Goal: Task Accomplishment & Management: Manage account settings

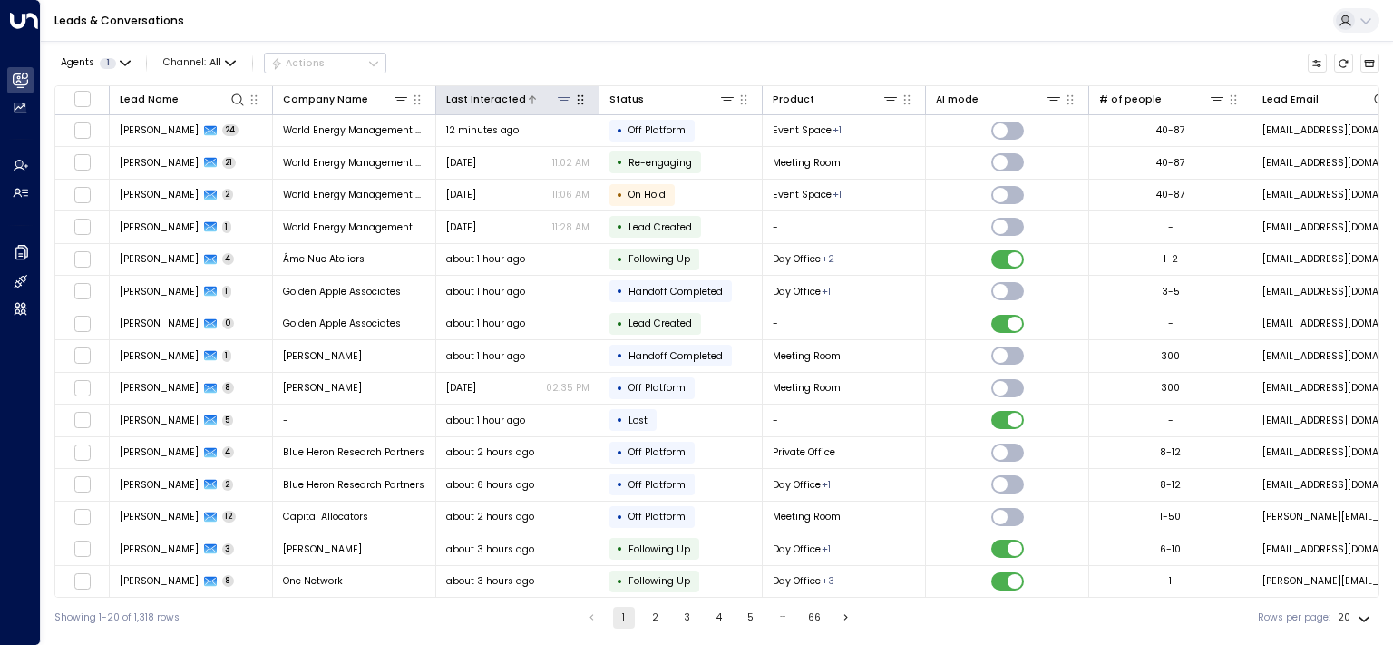
click at [496, 99] on div "Last Interacted" at bounding box center [486, 100] width 80 height 16
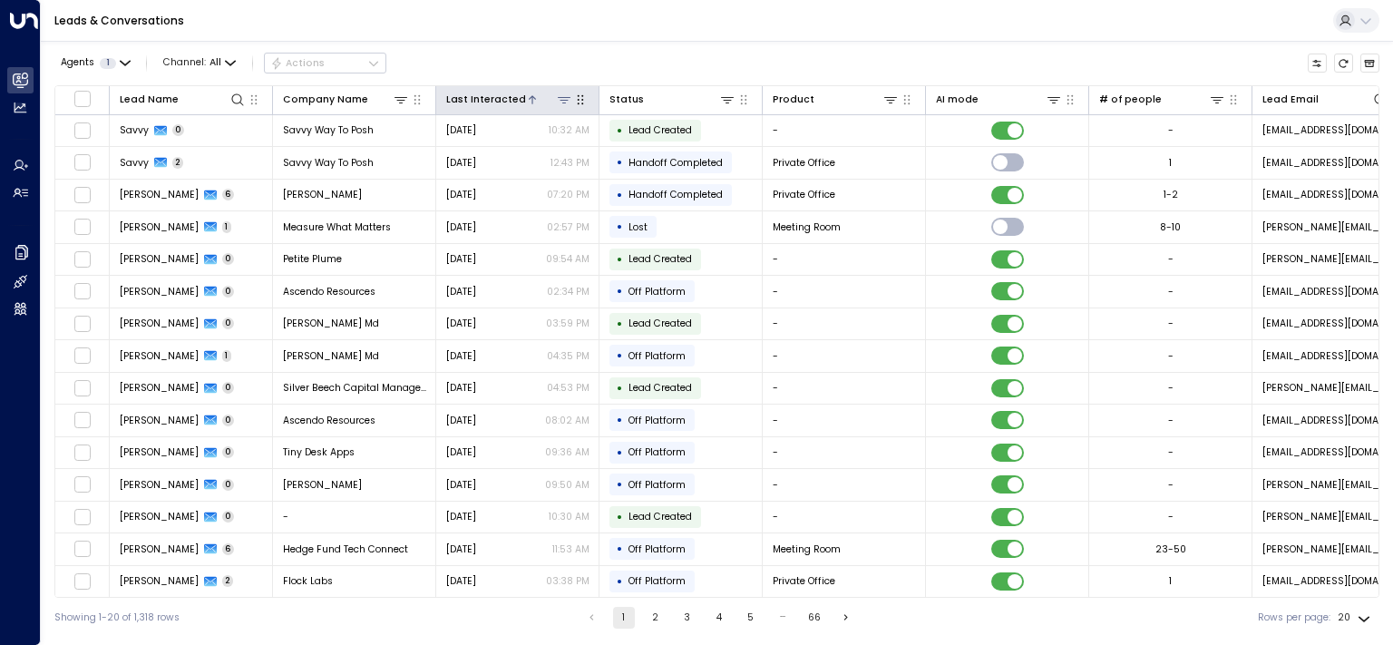
click at [488, 96] on div "Last Interacted" at bounding box center [486, 100] width 80 height 16
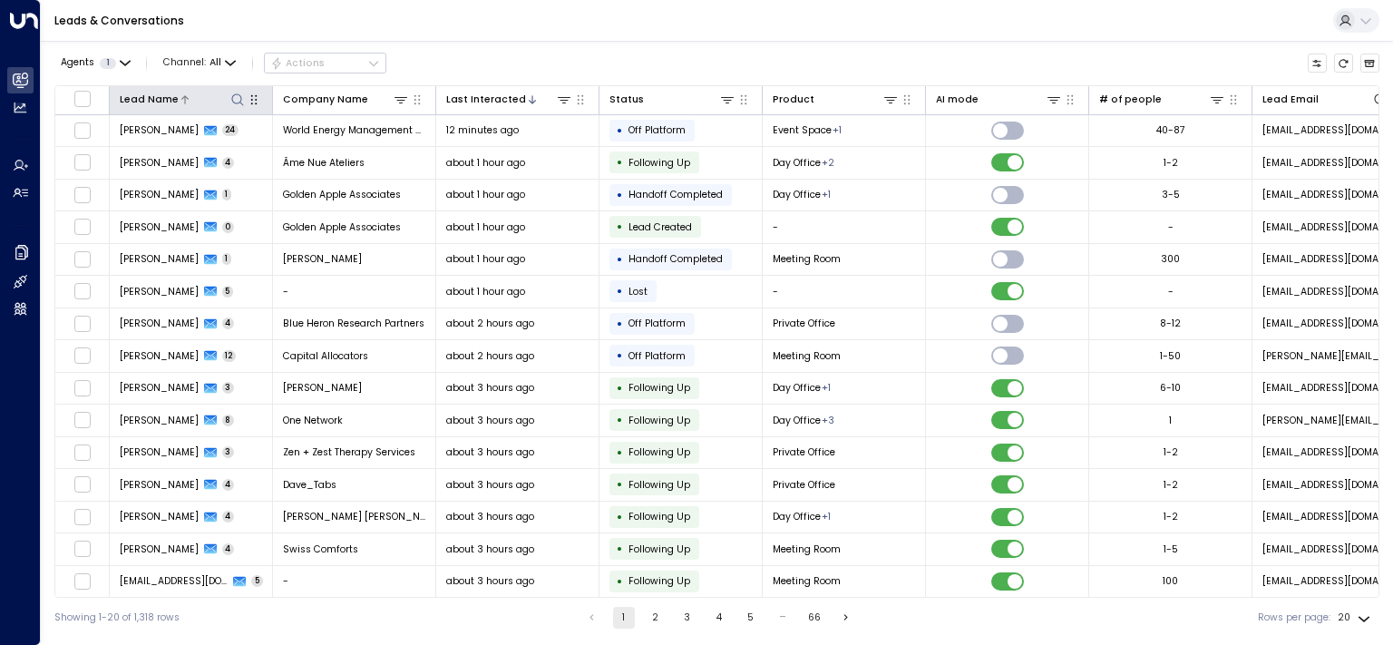
click at [239, 102] on icon at bounding box center [237, 99] width 12 height 12
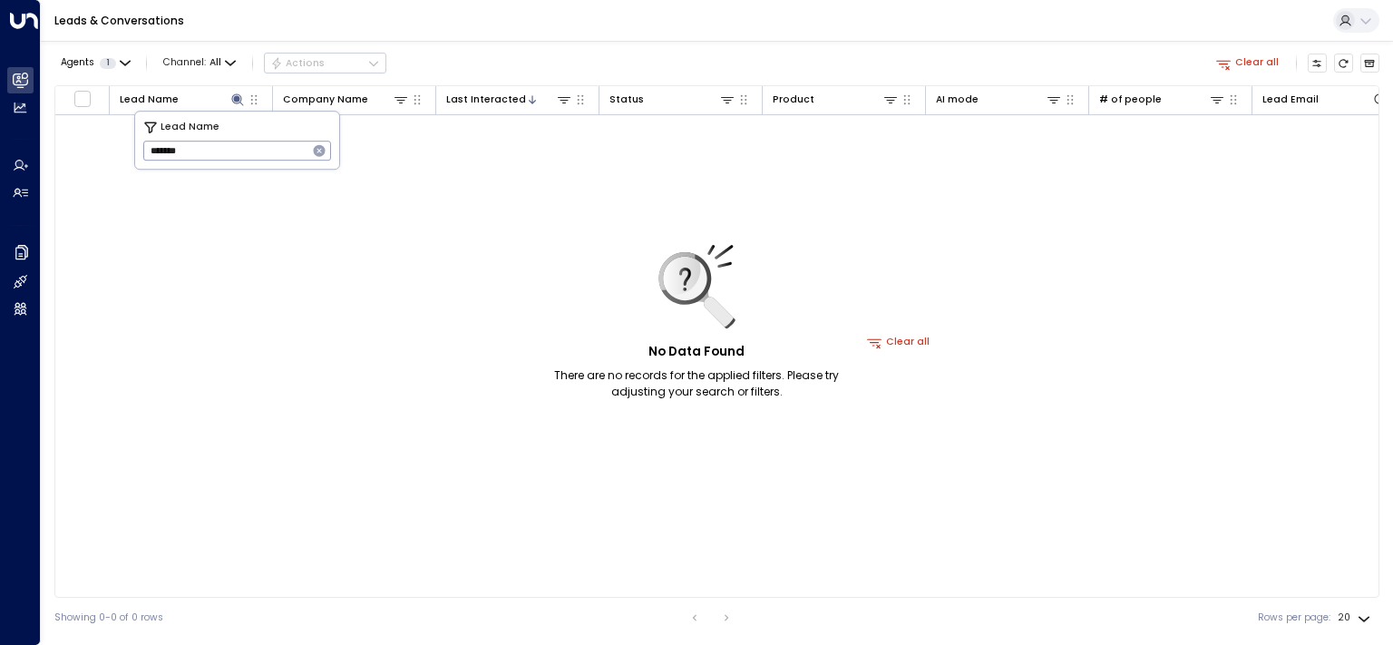
click at [235, 151] on input "*******" at bounding box center [225, 150] width 164 height 29
type input "***"
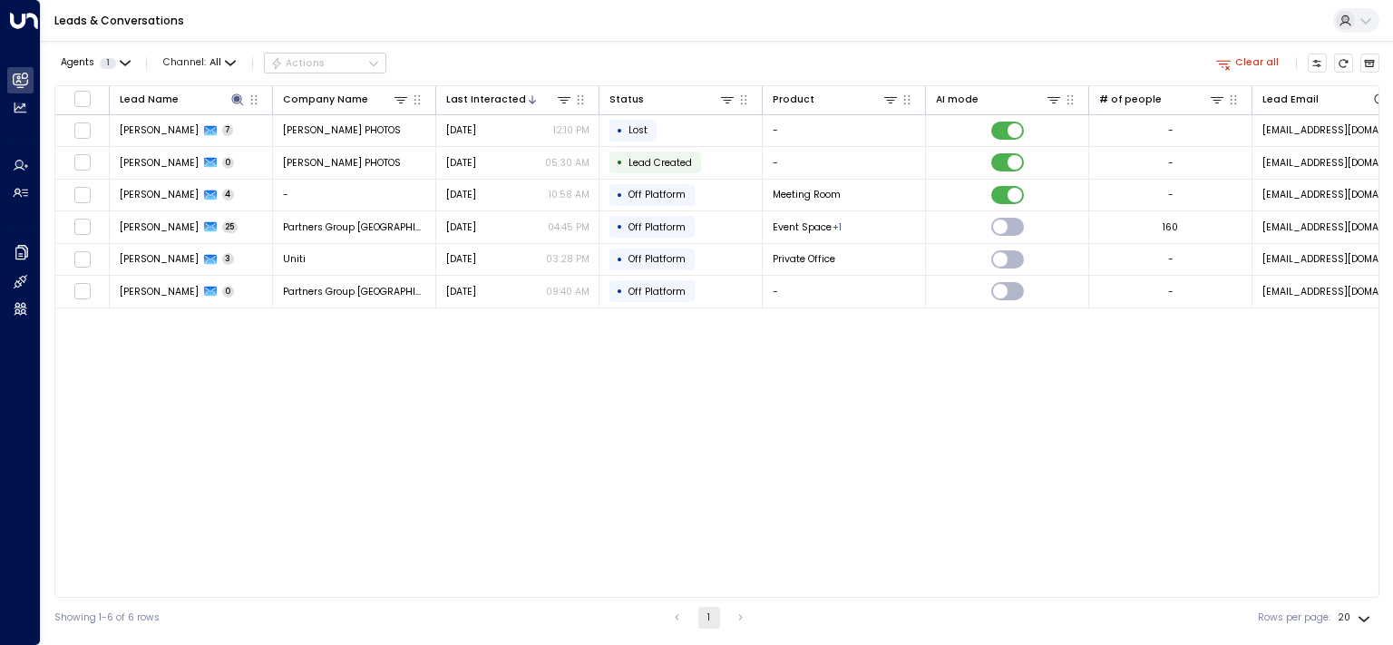
click at [404, 501] on div "Lead Name Company Name Last Interacted Status Product AI mode # of people Lead …" at bounding box center [716, 341] width 1325 height 512
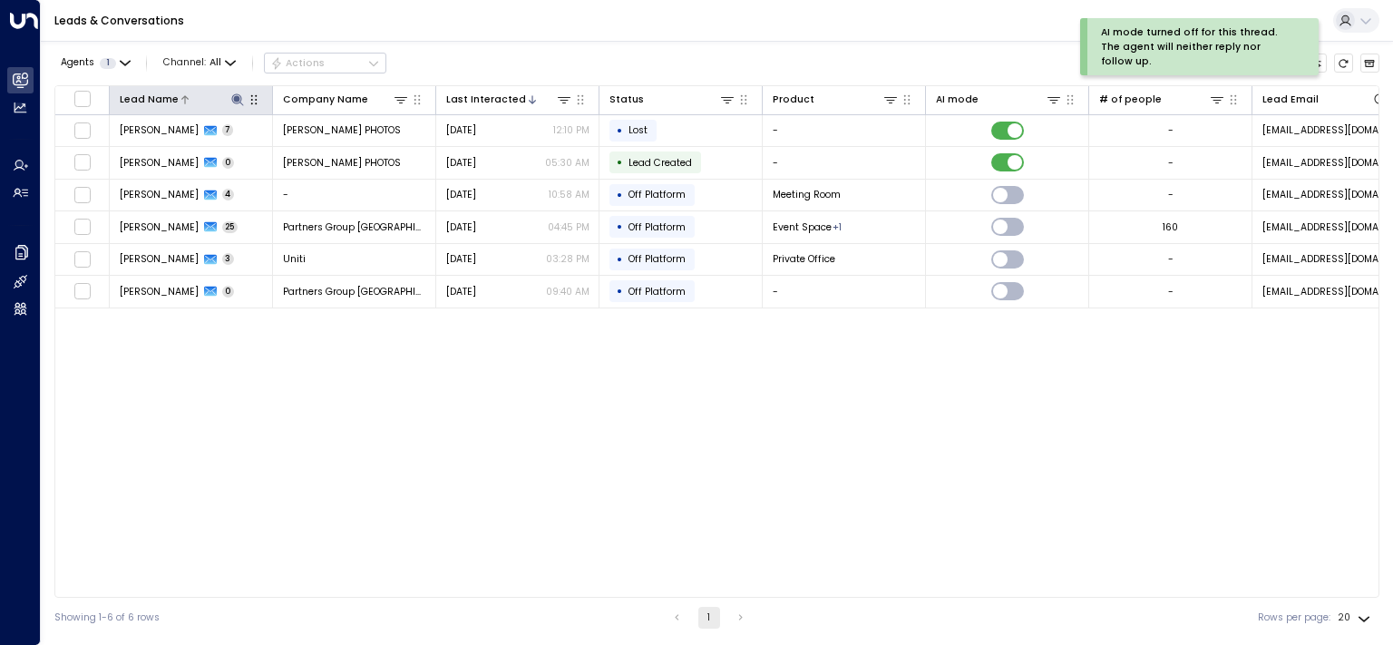
click at [241, 96] on icon at bounding box center [237, 99] width 12 height 12
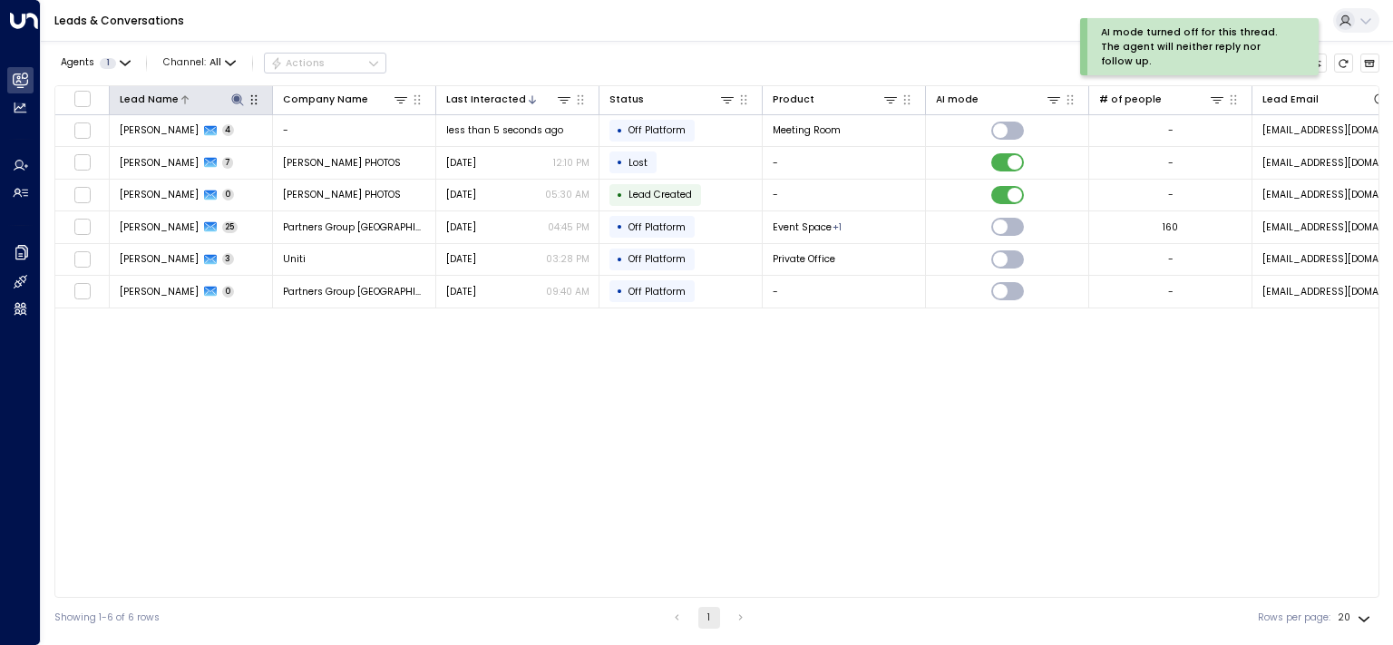
click at [240, 104] on icon at bounding box center [237, 99] width 15 height 15
click at [323, 151] on icon "button" at bounding box center [320, 151] width 12 height 12
click at [296, 426] on div "Lead Name Company Name Last Interacted Status Product AI mode # of people Lead …" at bounding box center [716, 341] width 1325 height 512
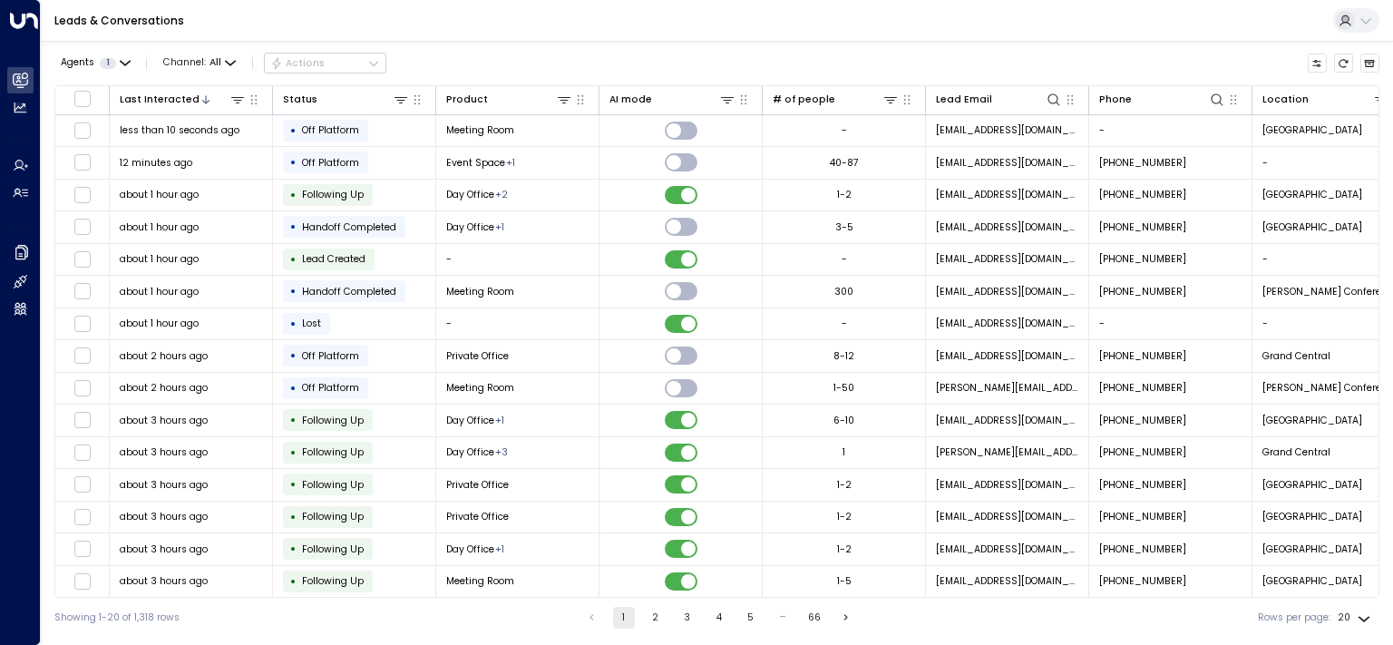
scroll to position [0, 384]
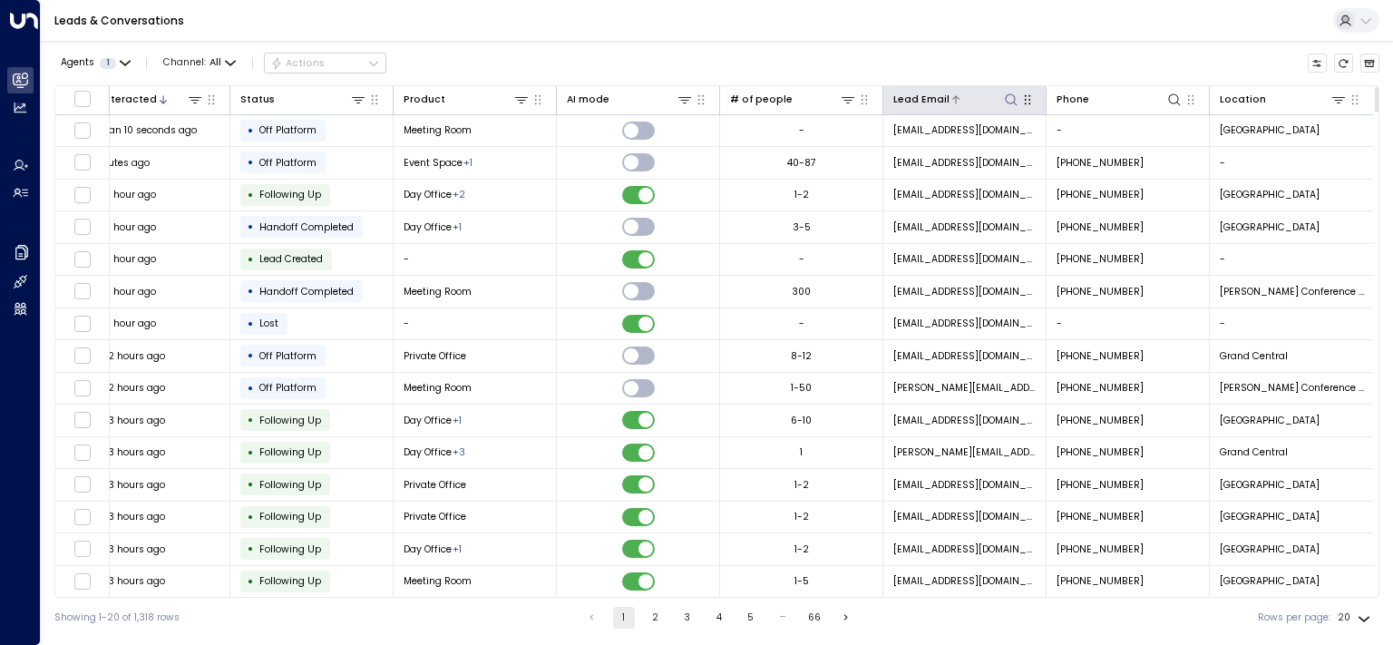
click at [1004, 95] on icon at bounding box center [1011, 99] width 15 height 15
type input "*******"
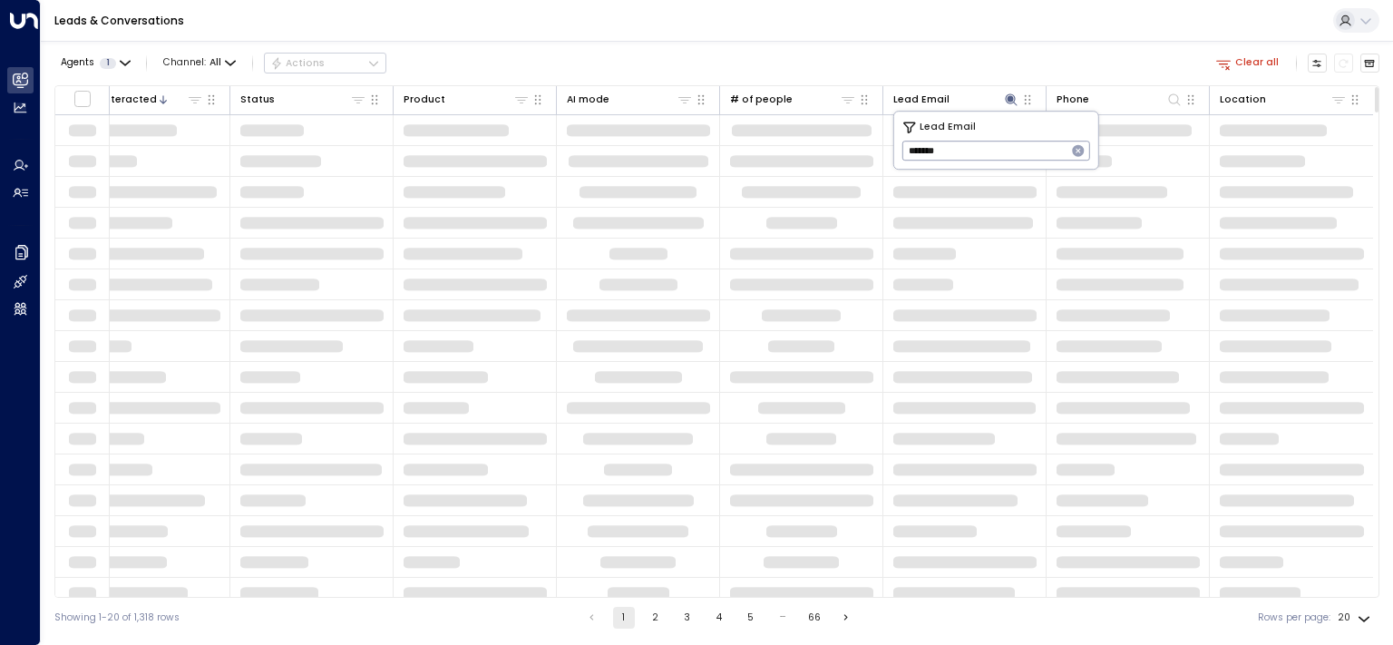
scroll to position [0, 368]
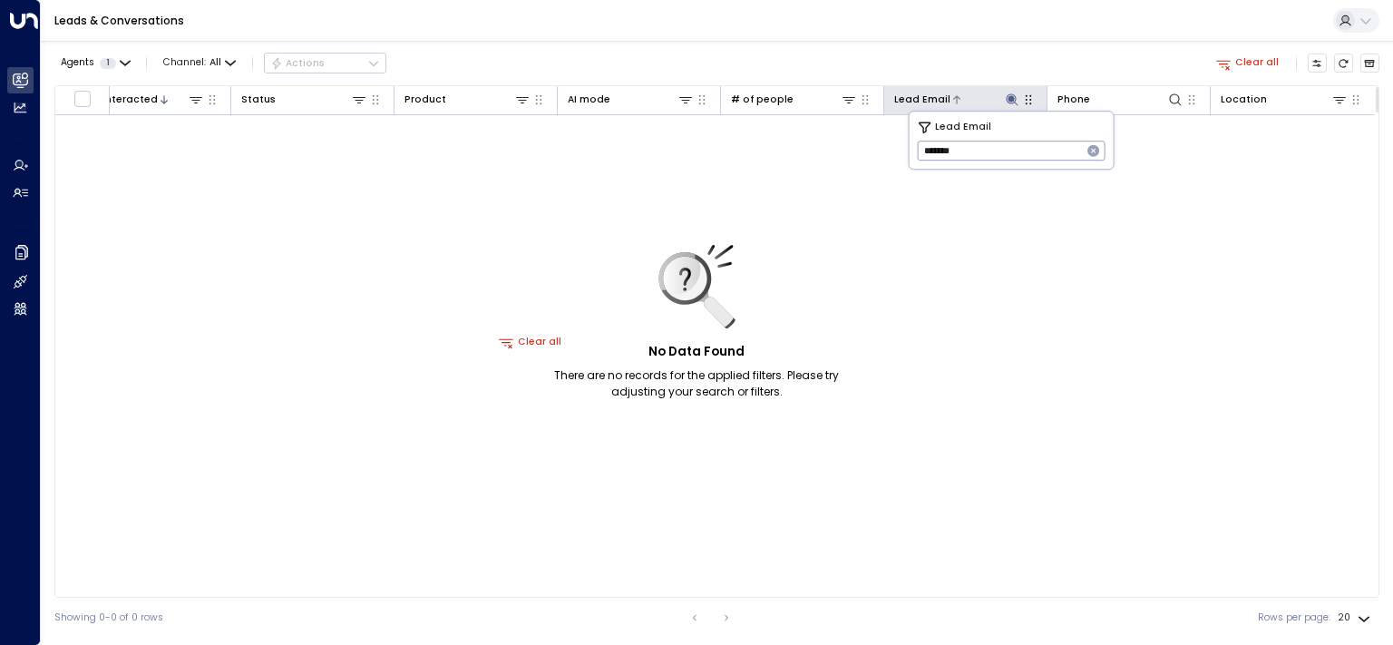
click at [1011, 98] on icon at bounding box center [1012, 99] width 12 height 12
click at [1011, 99] on icon at bounding box center [1012, 99] width 12 height 12
click at [1101, 152] on button "button" at bounding box center [1094, 151] width 24 height 24
click at [1257, 66] on button "Clear all" at bounding box center [1248, 63] width 74 height 19
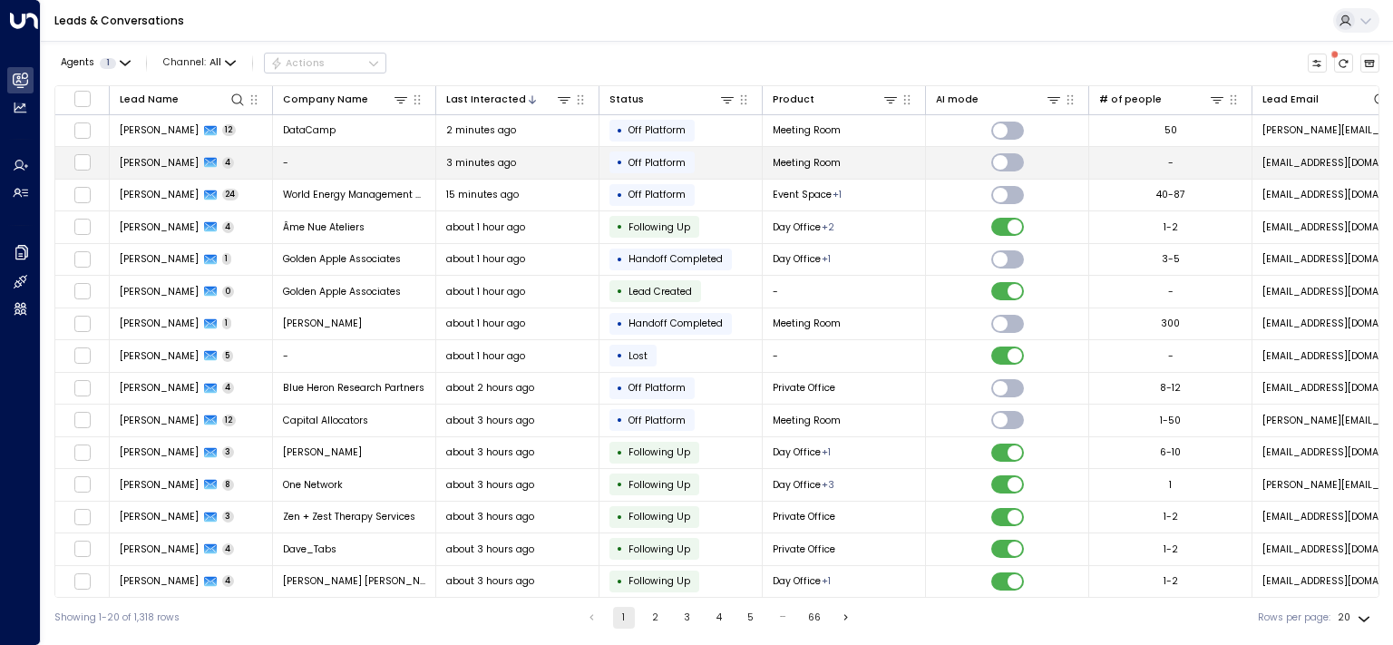
click at [154, 161] on span "Rayan Habbab" at bounding box center [159, 163] width 79 height 14
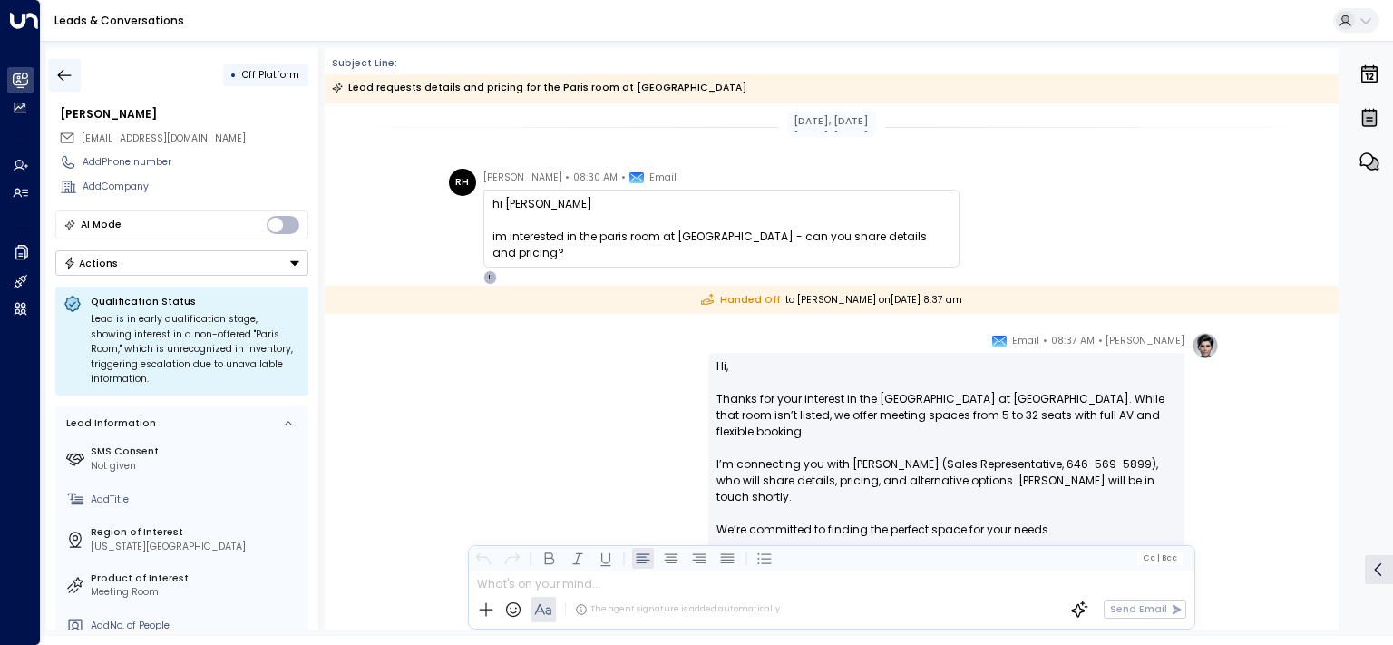
click at [60, 71] on icon "button" at bounding box center [64, 75] width 18 height 18
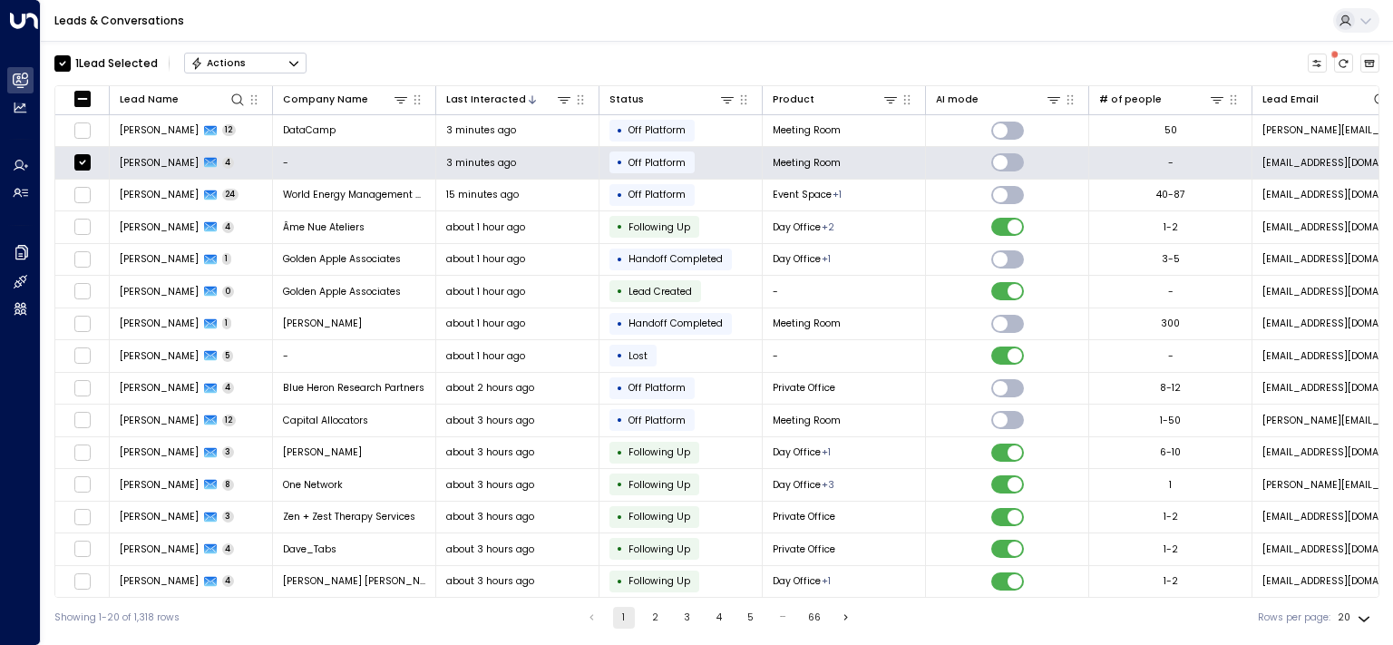
click at [280, 64] on button "Actions" at bounding box center [245, 64] width 122 height 22
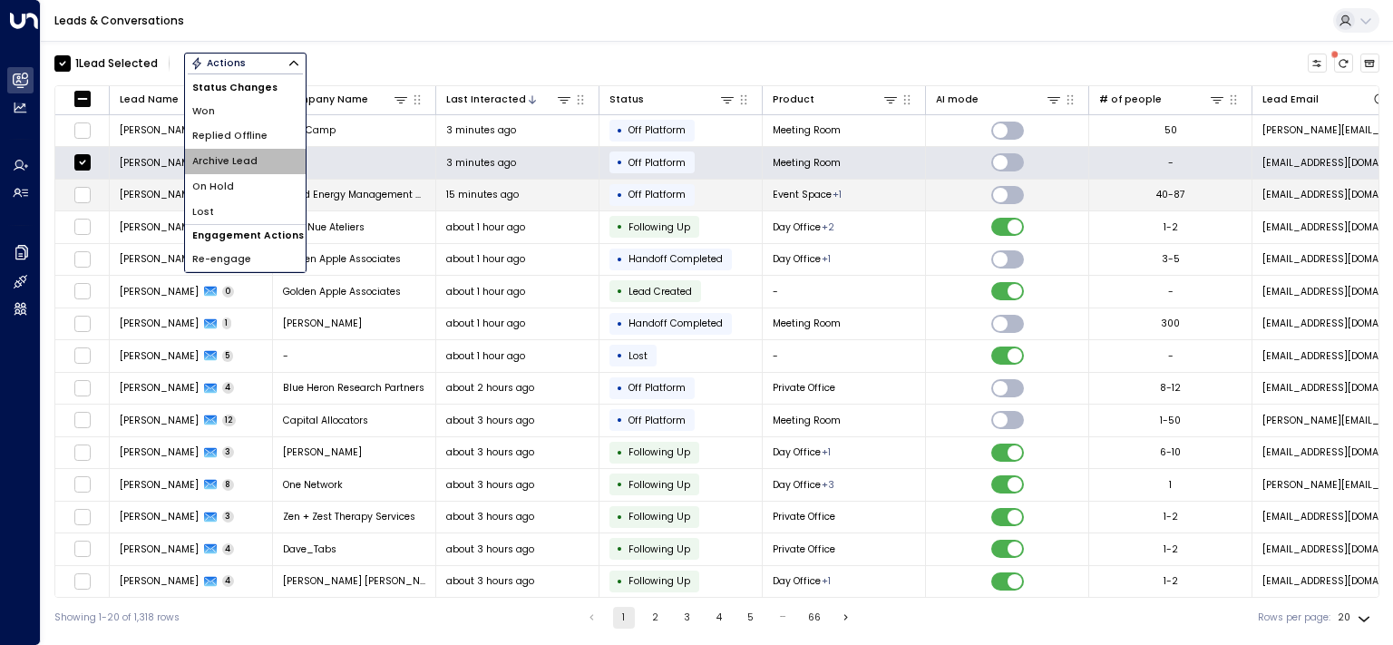
drag, startPoint x: 216, startPoint y: 157, endPoint x: 240, endPoint y: 182, distance: 35.3
click at [216, 157] on span "Archive Lead" at bounding box center [224, 161] width 65 height 15
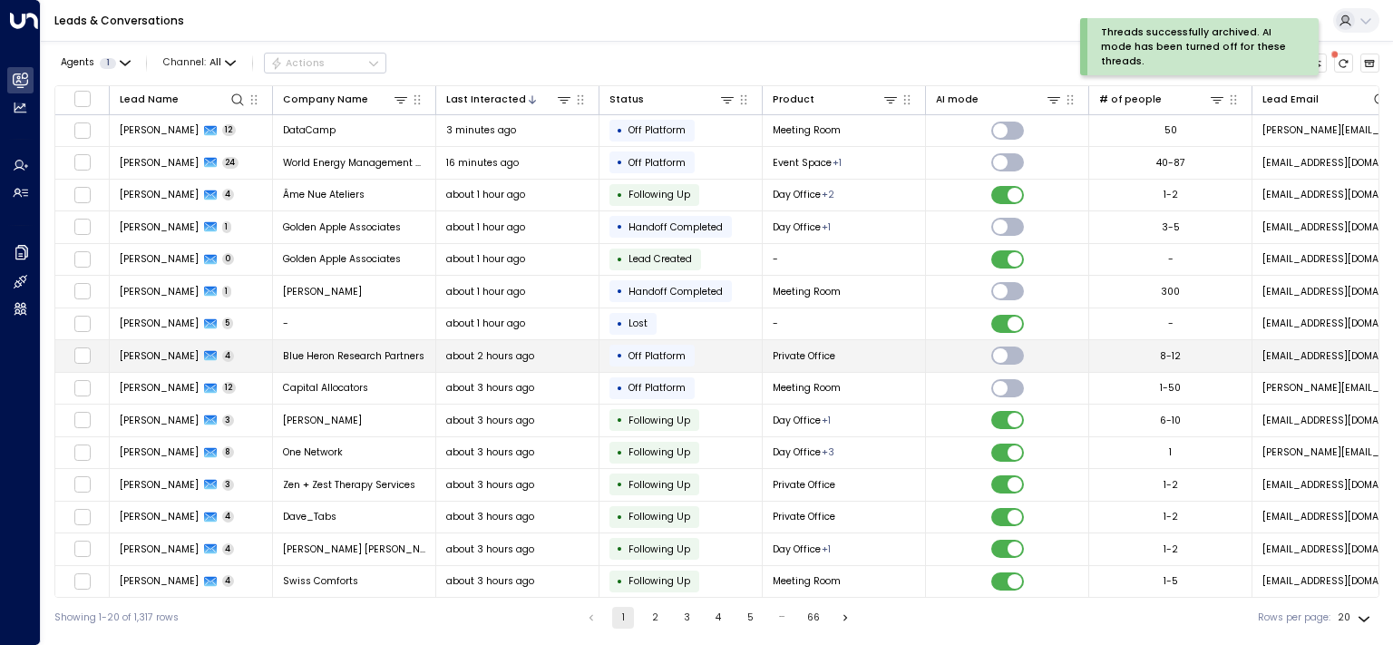
click at [145, 354] on span "[PERSON_NAME]" at bounding box center [159, 356] width 79 height 14
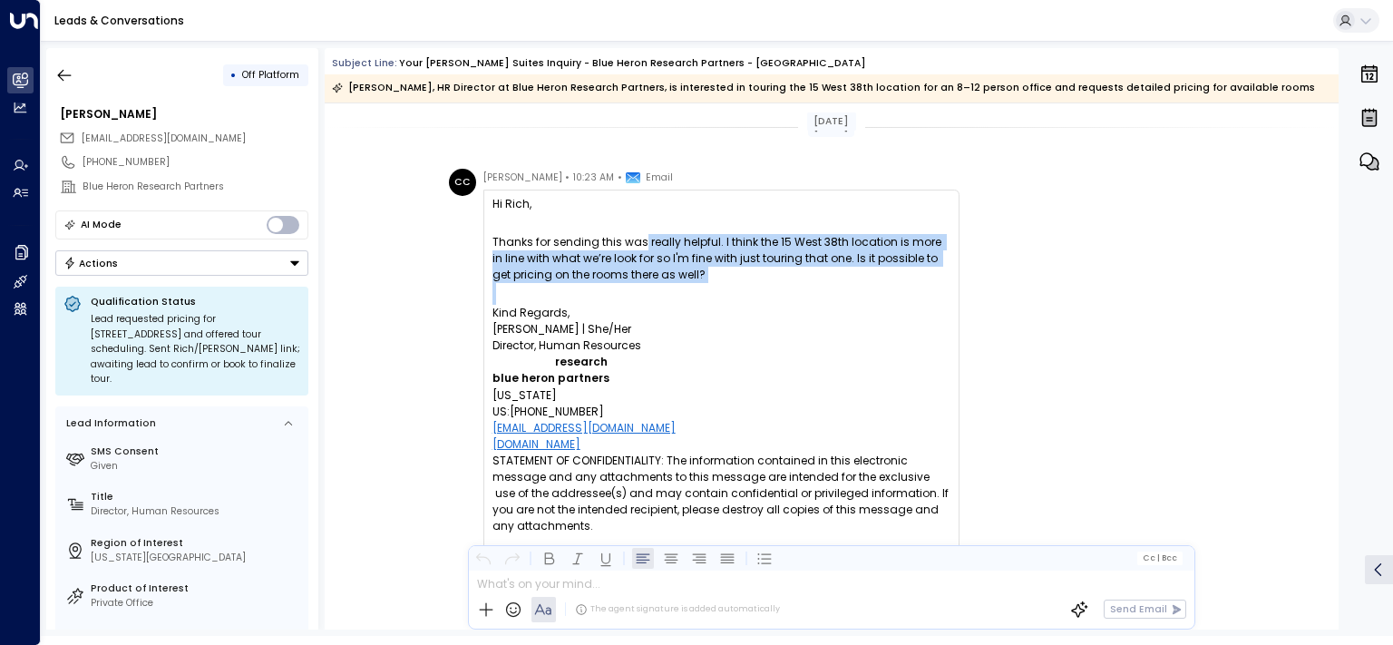
drag, startPoint x: 646, startPoint y: 276, endPoint x: 842, endPoint y: 348, distance: 208.9
click at [842, 321] on p "Kind Regards," at bounding box center [721, 313] width 458 height 16
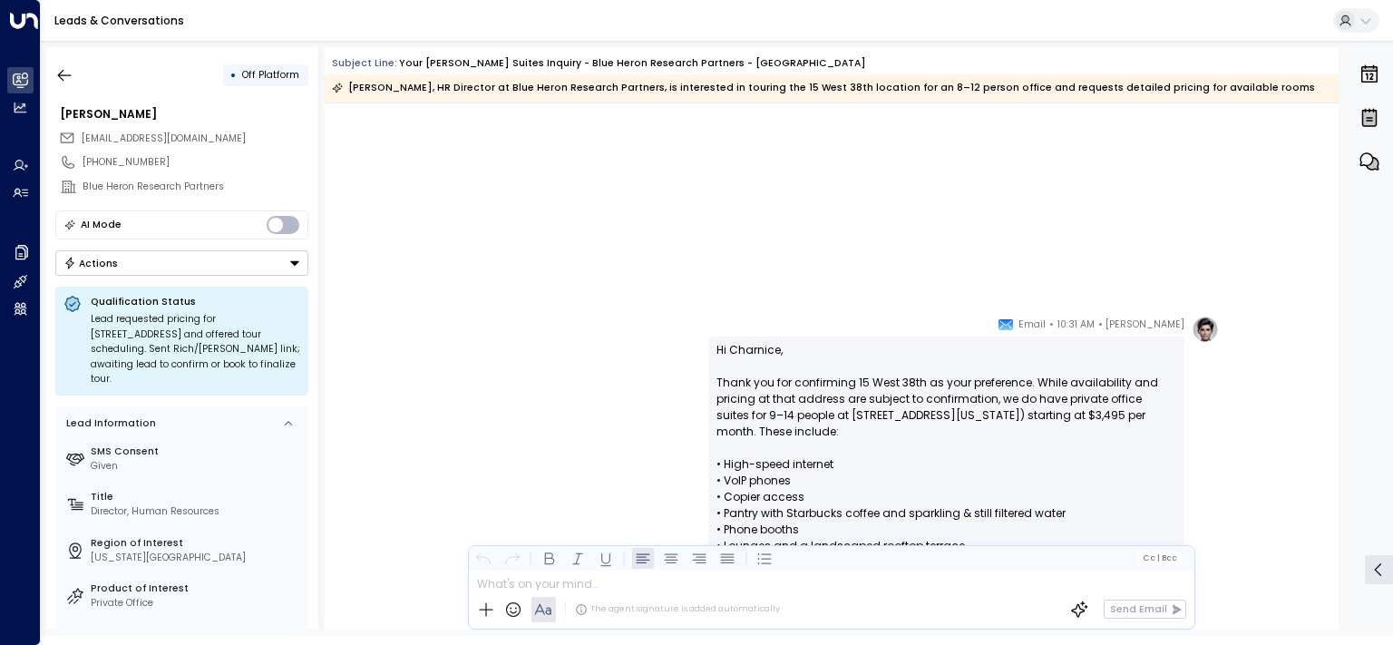
scroll to position [2102, 0]
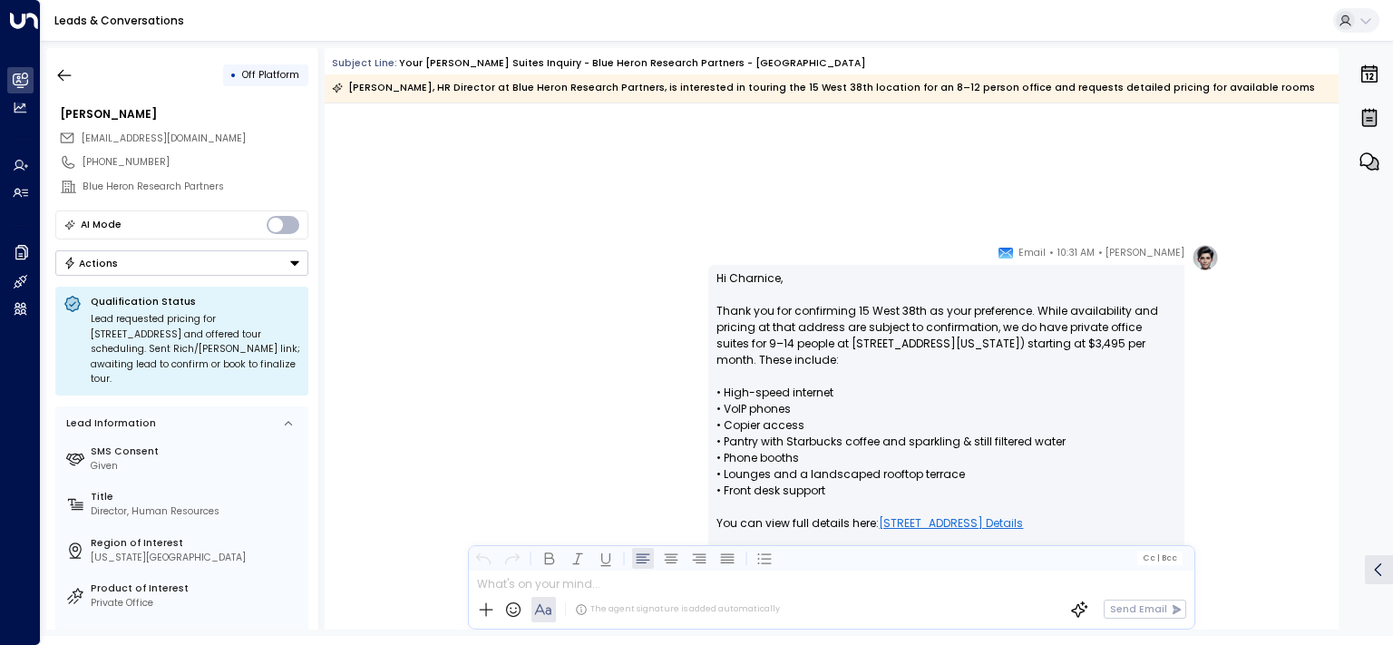
drag, startPoint x: 728, startPoint y: 316, endPoint x: 970, endPoint y: 410, distance: 259.5
click at [969, 410] on p "Hi Charnice, Thank you for confirming 15 West 38th as your preference. While av…" at bounding box center [946, 490] width 460 height 441
click at [970, 410] on p "Hi Charnice, Thank you for confirming 15 West 38th as your preference. While av…" at bounding box center [946, 490] width 460 height 441
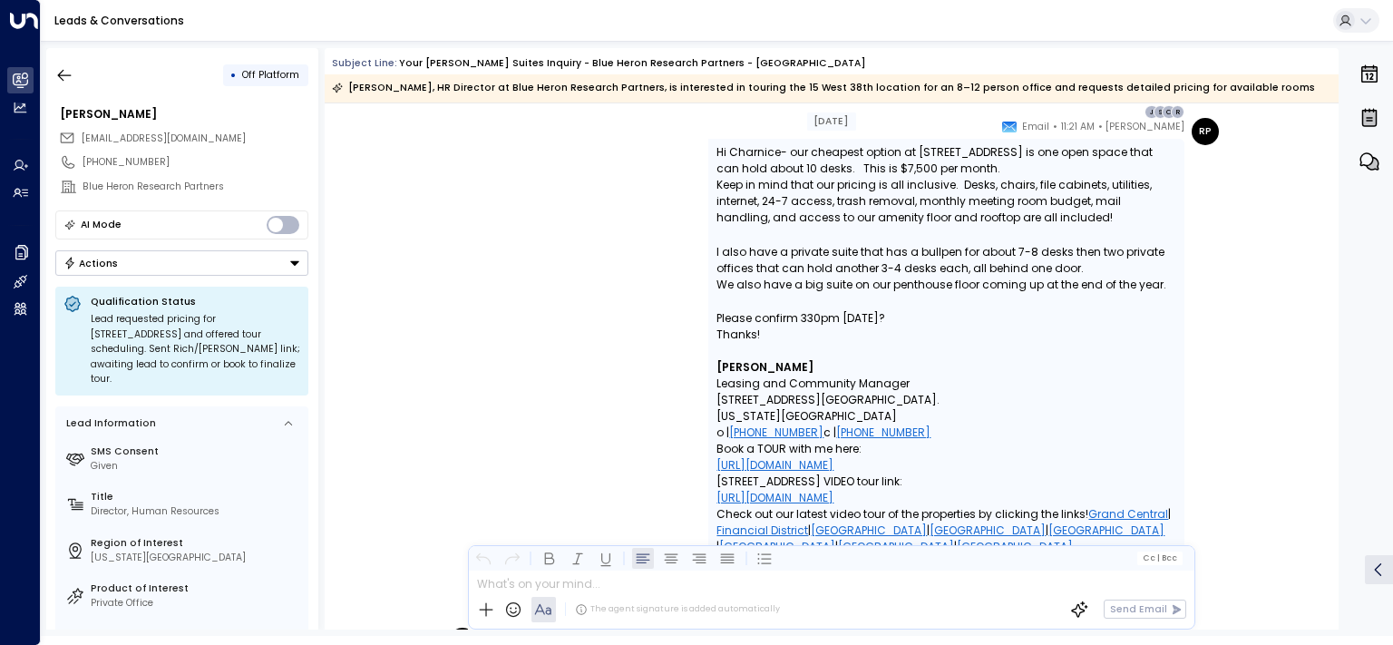
scroll to position [2925, 0]
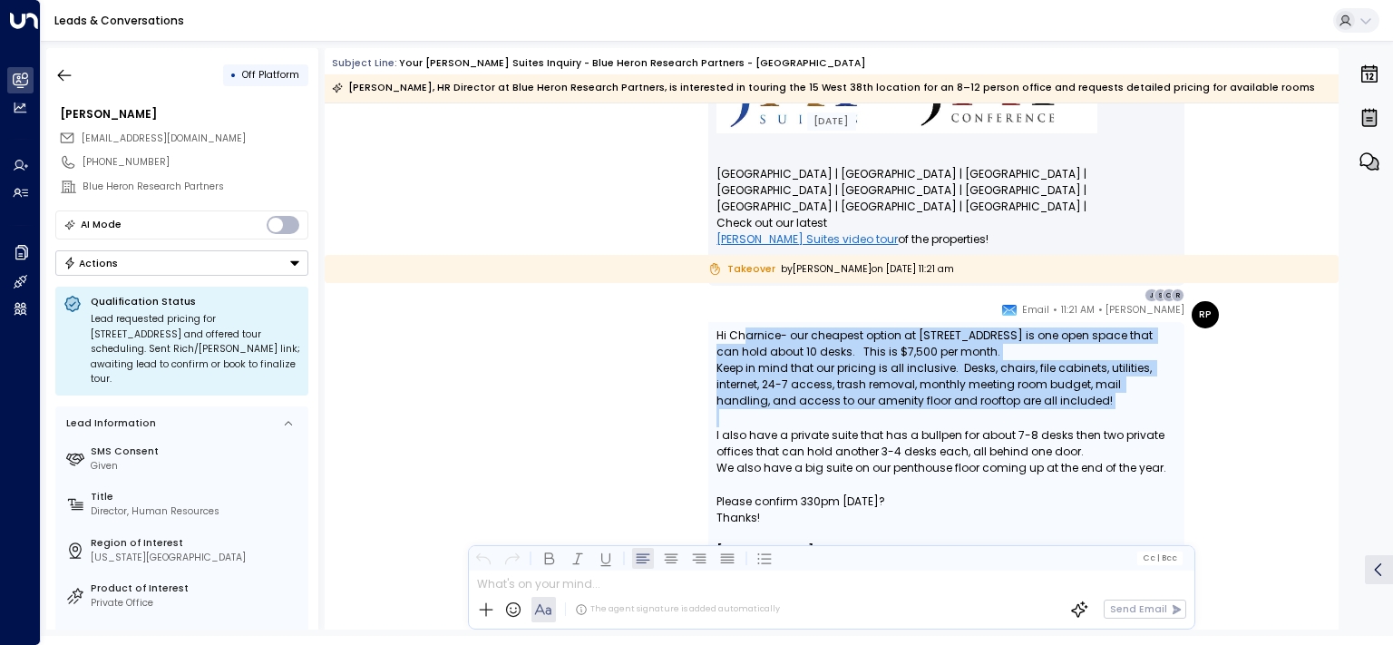
drag, startPoint x: 909, startPoint y: 374, endPoint x: 999, endPoint y: 426, distance: 104.8
click at [997, 423] on div "Rich Perna • 11:21 AM • Email Hi Charnice- our cheapest option at 15 West 38th …" at bounding box center [946, 547] width 476 height 492
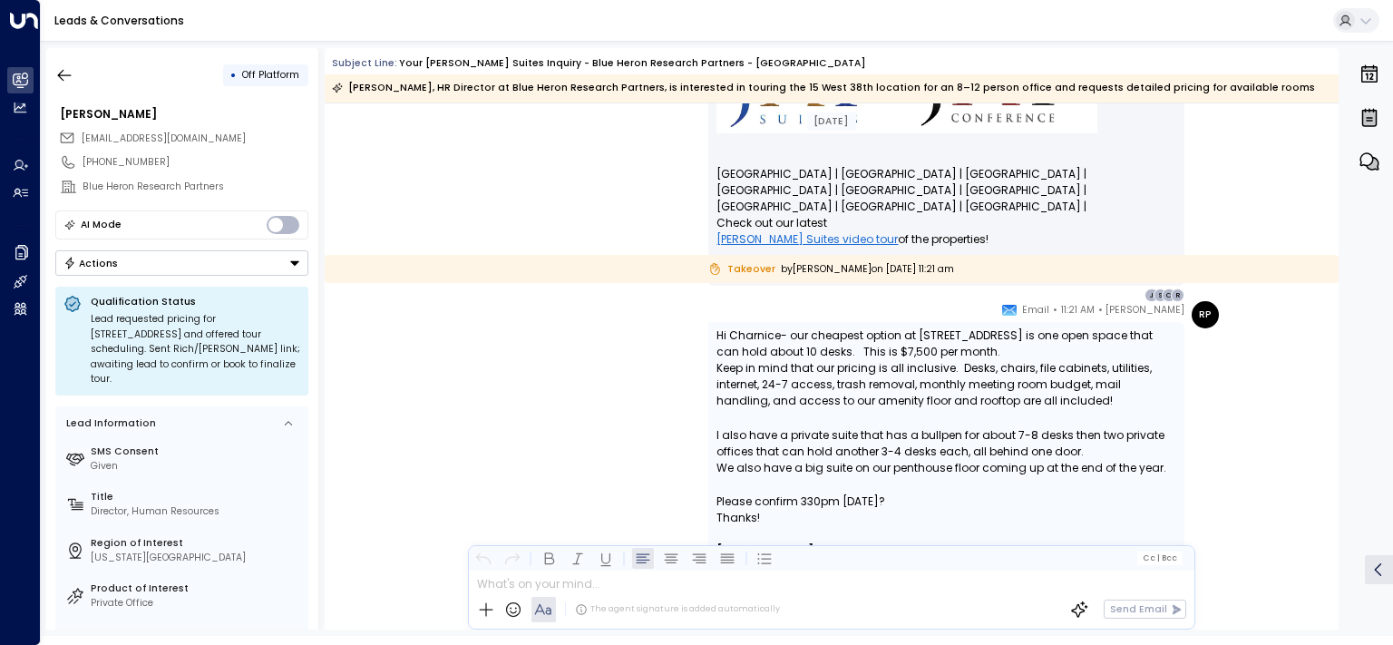
click at [999, 426] on div "Hi Charnice- our cheapest option at 15 West 38th Street is one open space that …" at bounding box center [946, 434] width 460 height 215
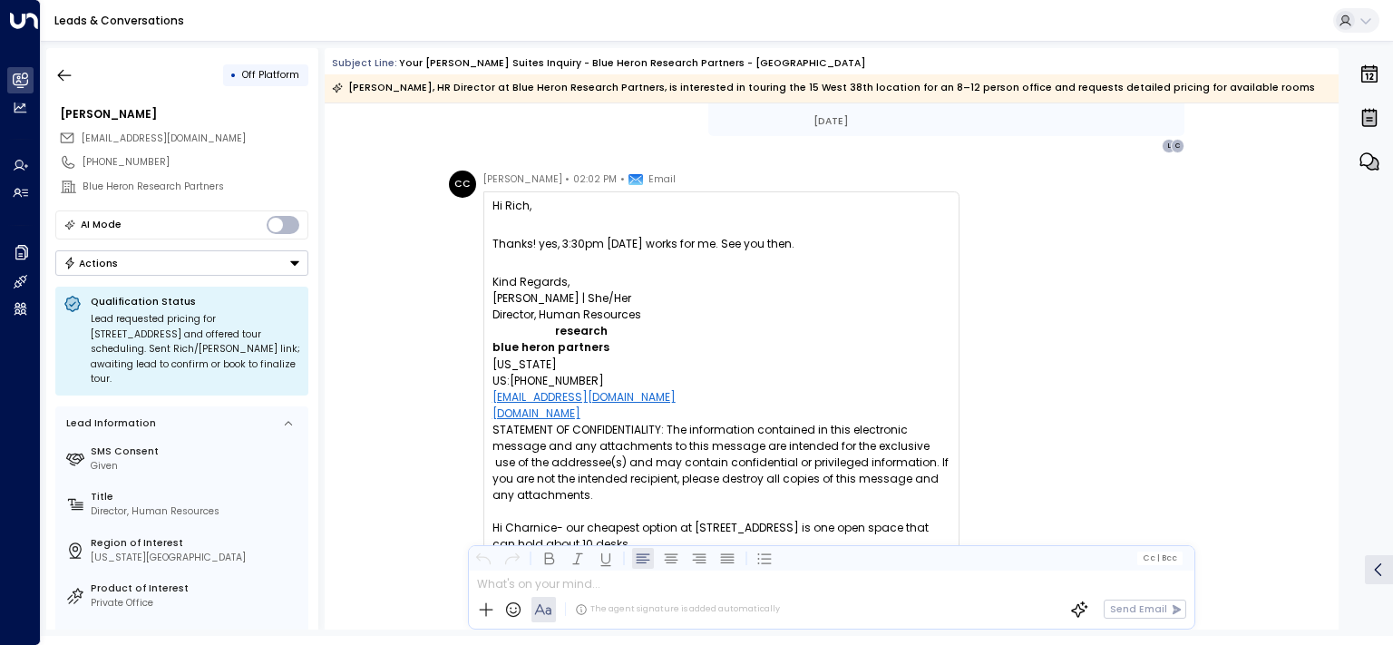
scroll to position [3490, 0]
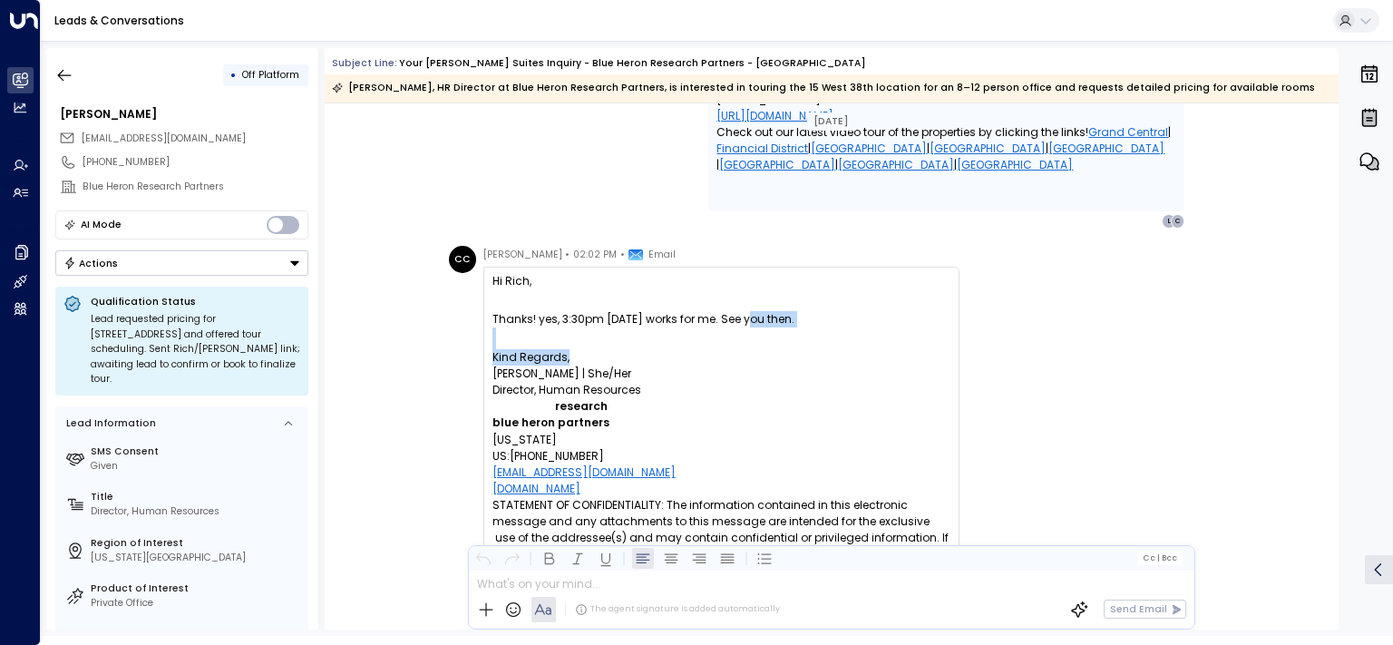
drag, startPoint x: 742, startPoint y: 352, endPoint x: 785, endPoint y: 388, distance: 56.7
click at [785, 365] on p "Kind Regards," at bounding box center [721, 357] width 458 height 16
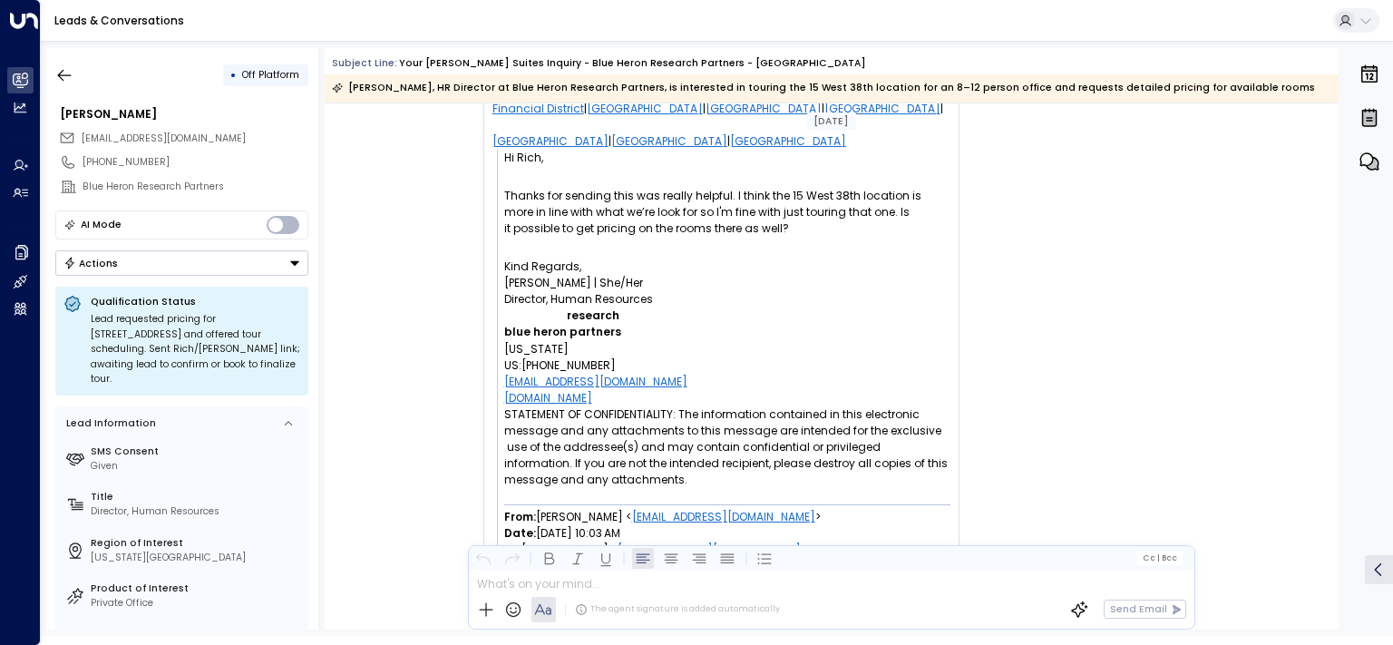
scroll to position [4586, 0]
